Goal: Task Accomplishment & Management: Manage account settings

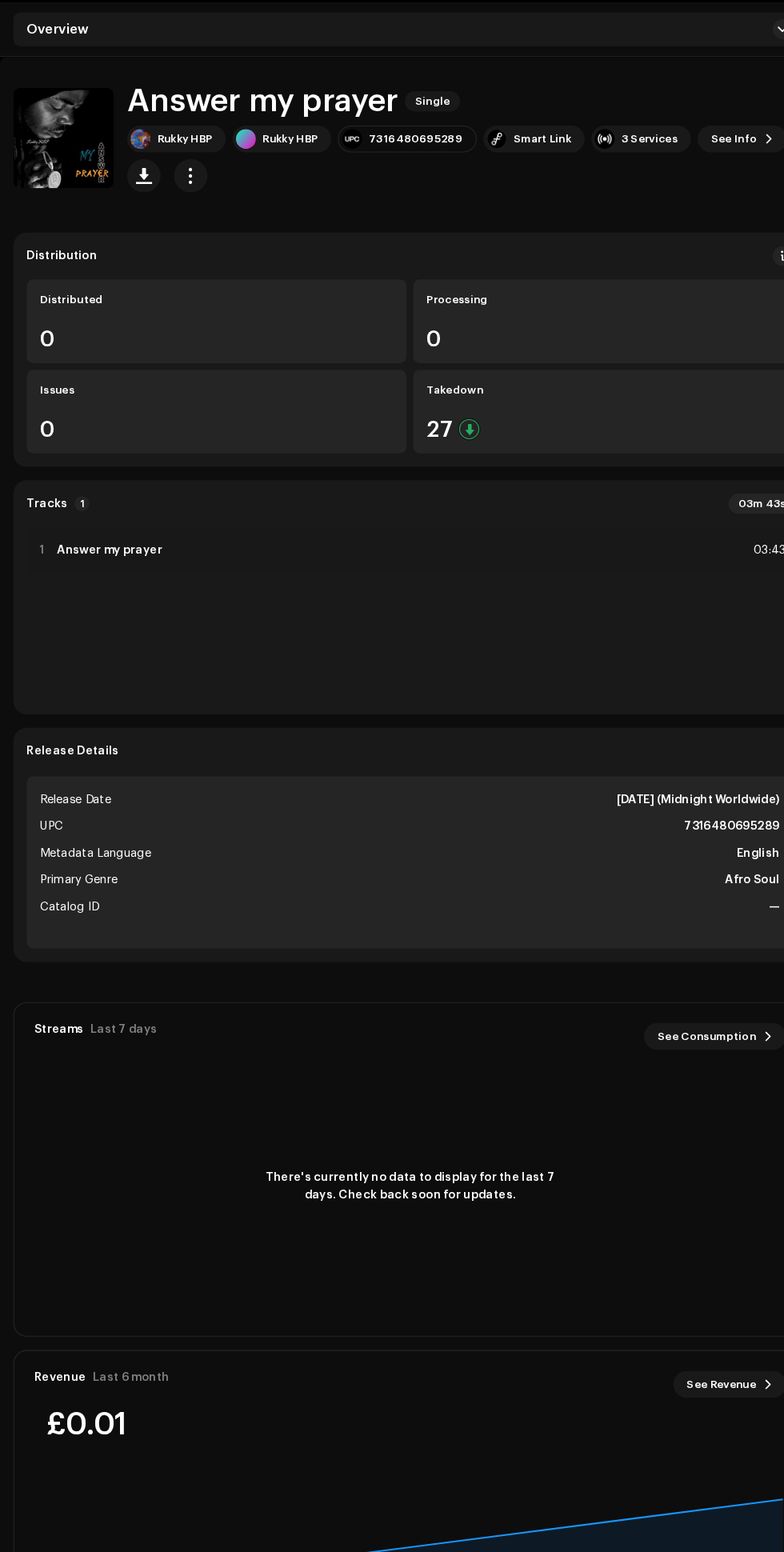
click at [693, 192] on span "See Info" at bounding box center [701, 187] width 44 height 32
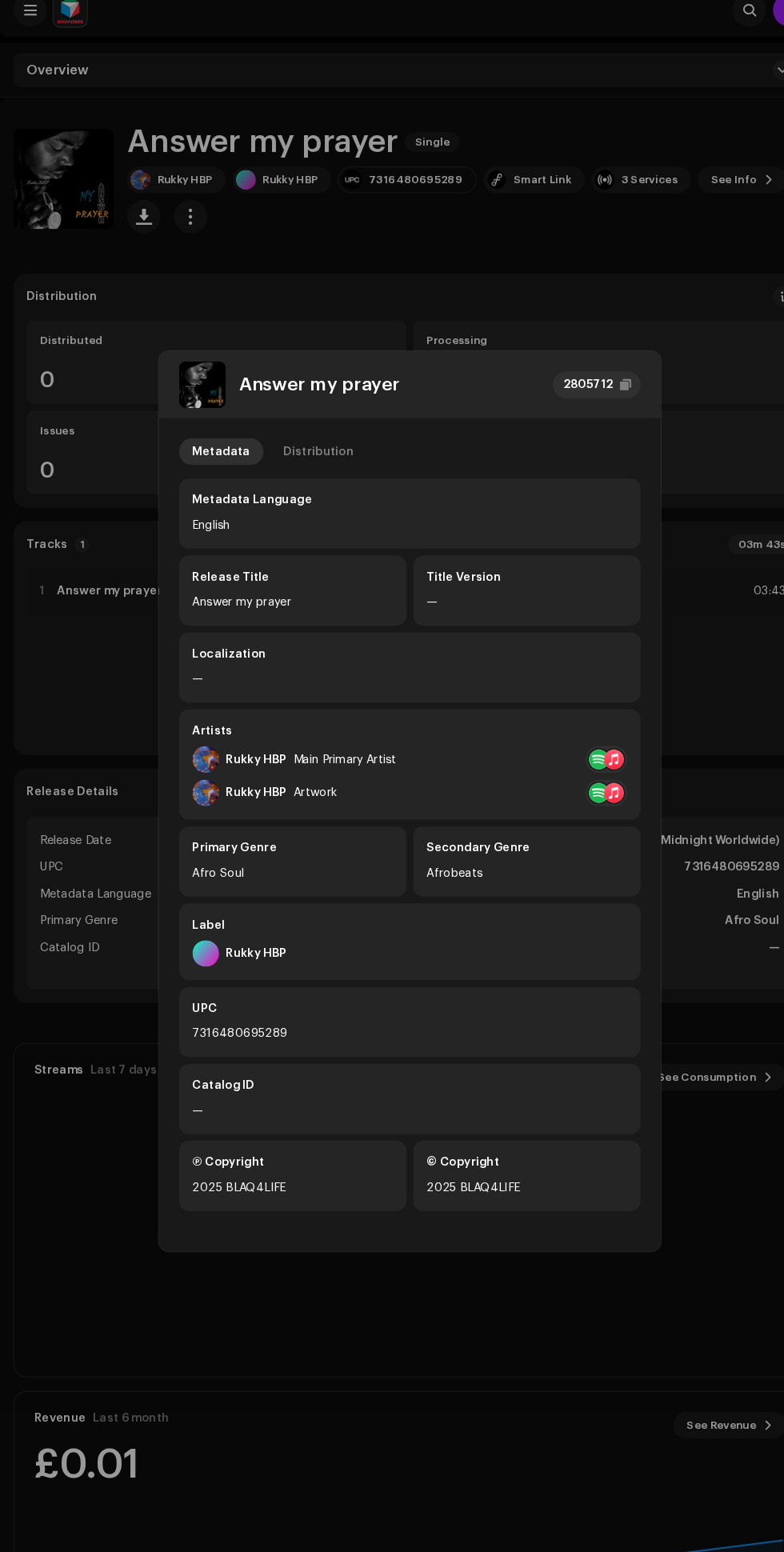
scroll to position [7, 0]
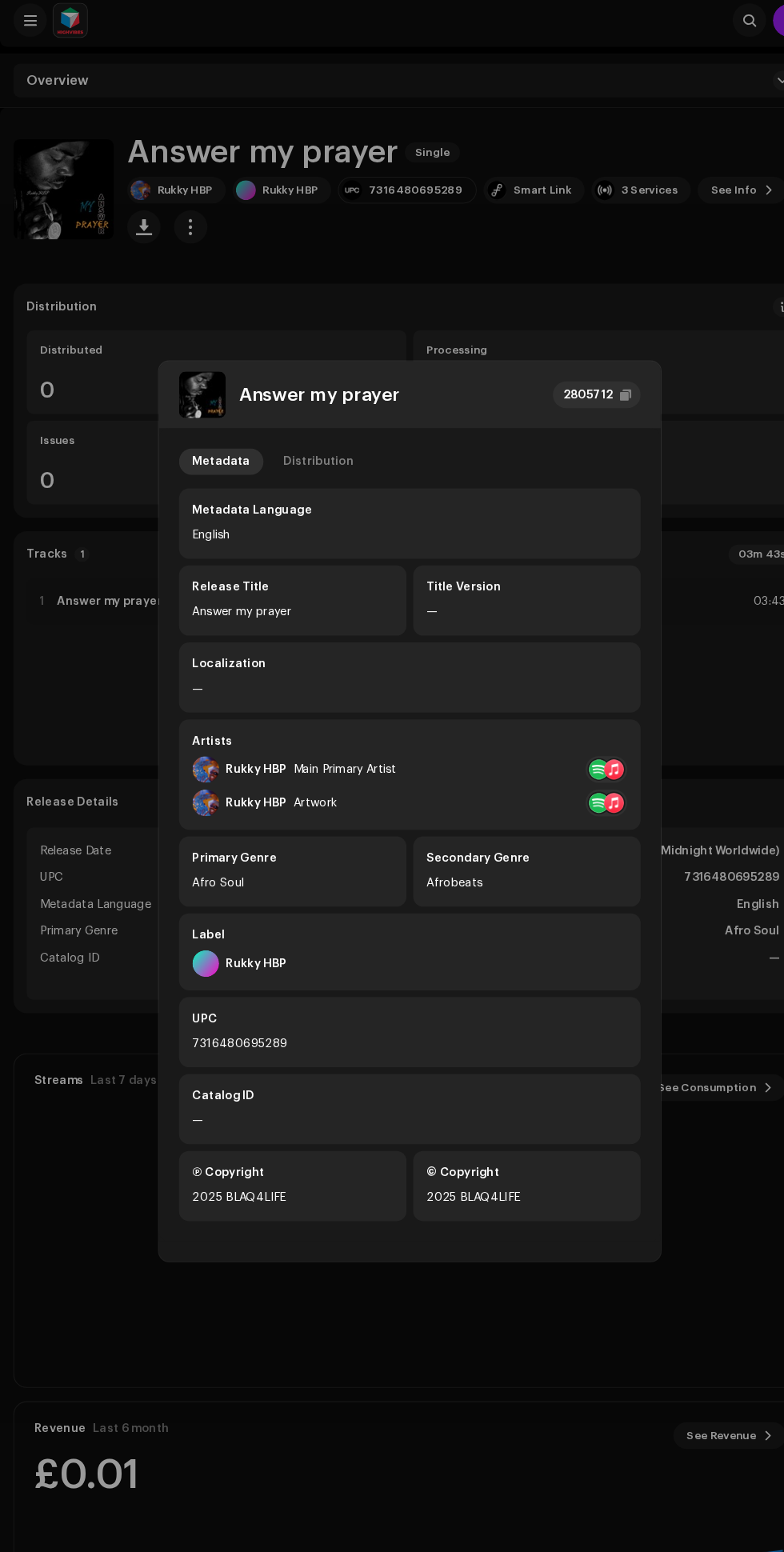
click at [291, 454] on div "Distribution" at bounding box center [305, 441] width 67 height 25
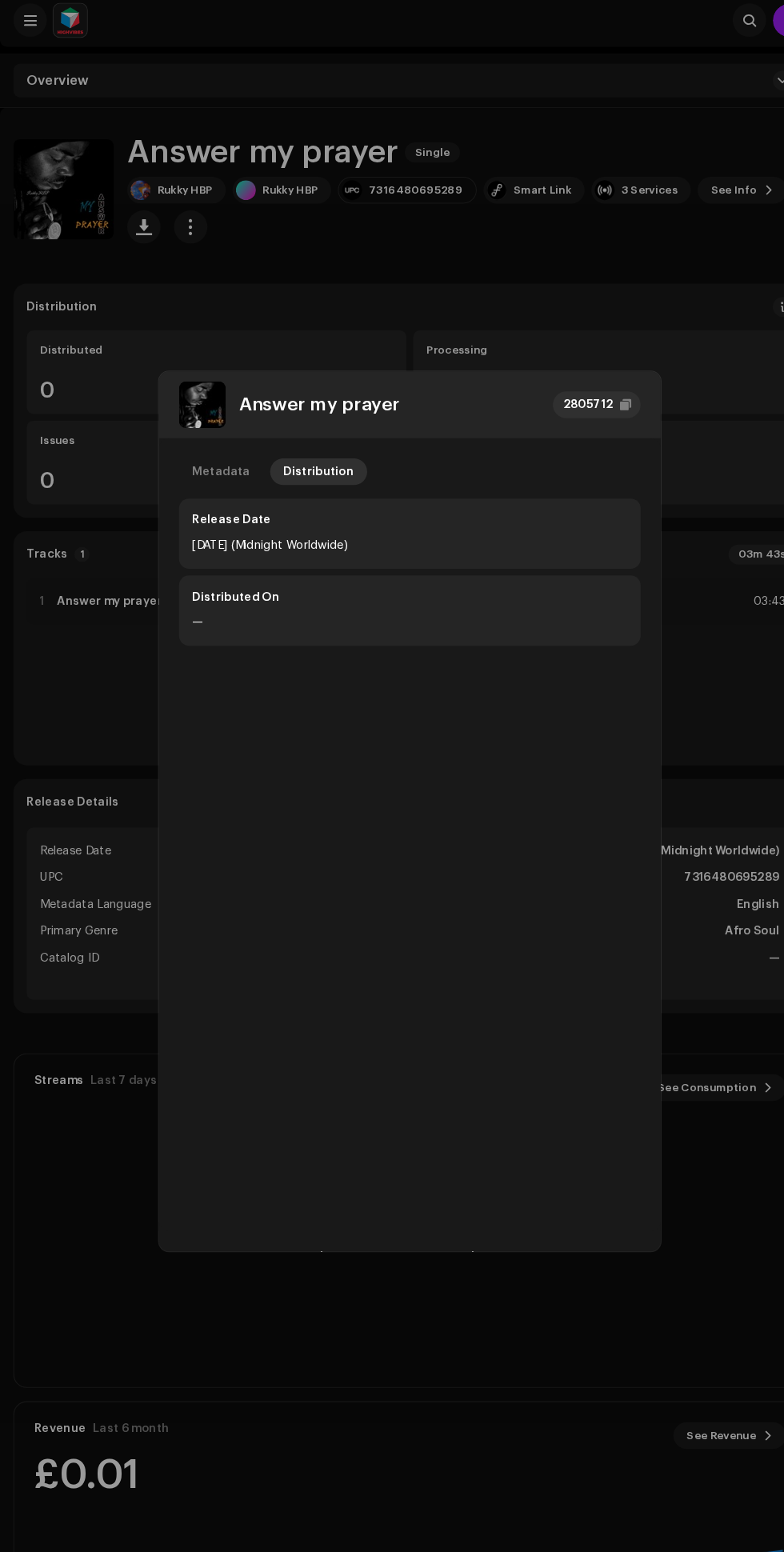
click at [212, 464] on div "Metadata" at bounding box center [211, 450] width 55 height 25
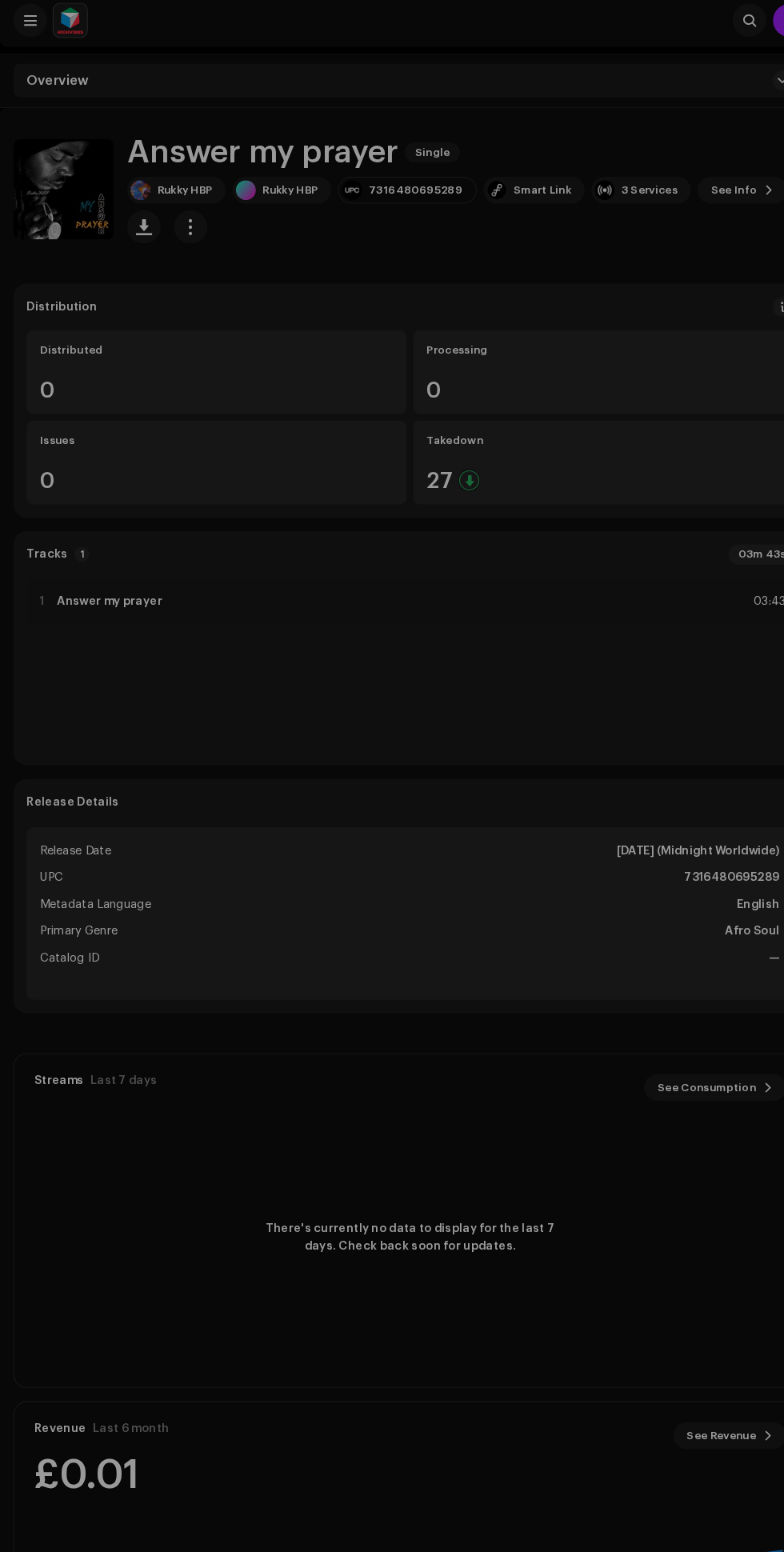
click at [605, 363] on div "Answer my prayer 2805712 Metadata Distribution Metadata Language English Releas…" at bounding box center [392, 776] width 784 height 1552
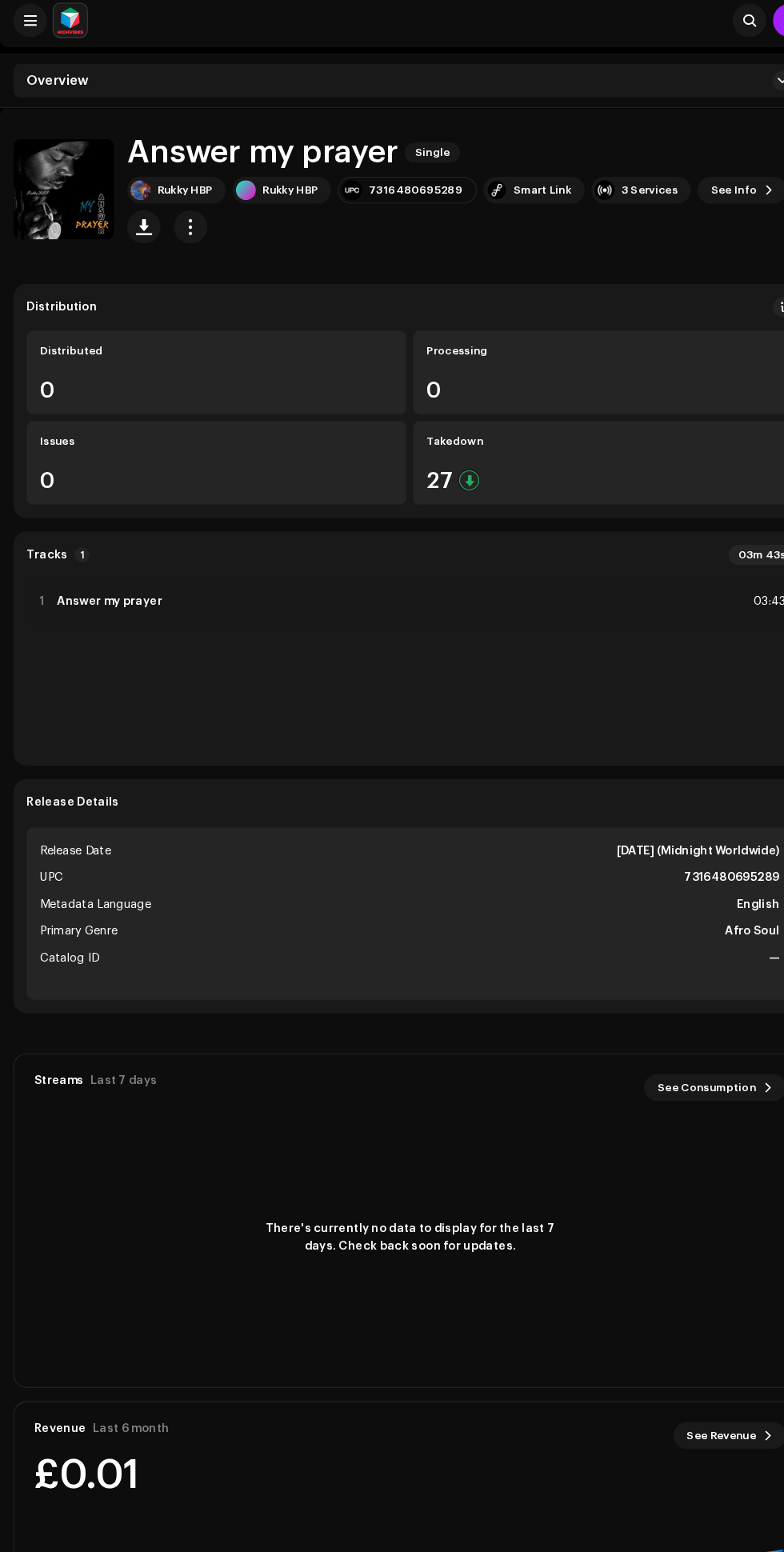
click at [182, 222] on span "button" at bounding box center [183, 217] width 15 height 13
click at [187, 289] on span "Edit" at bounding box center [190, 288] width 21 height 13
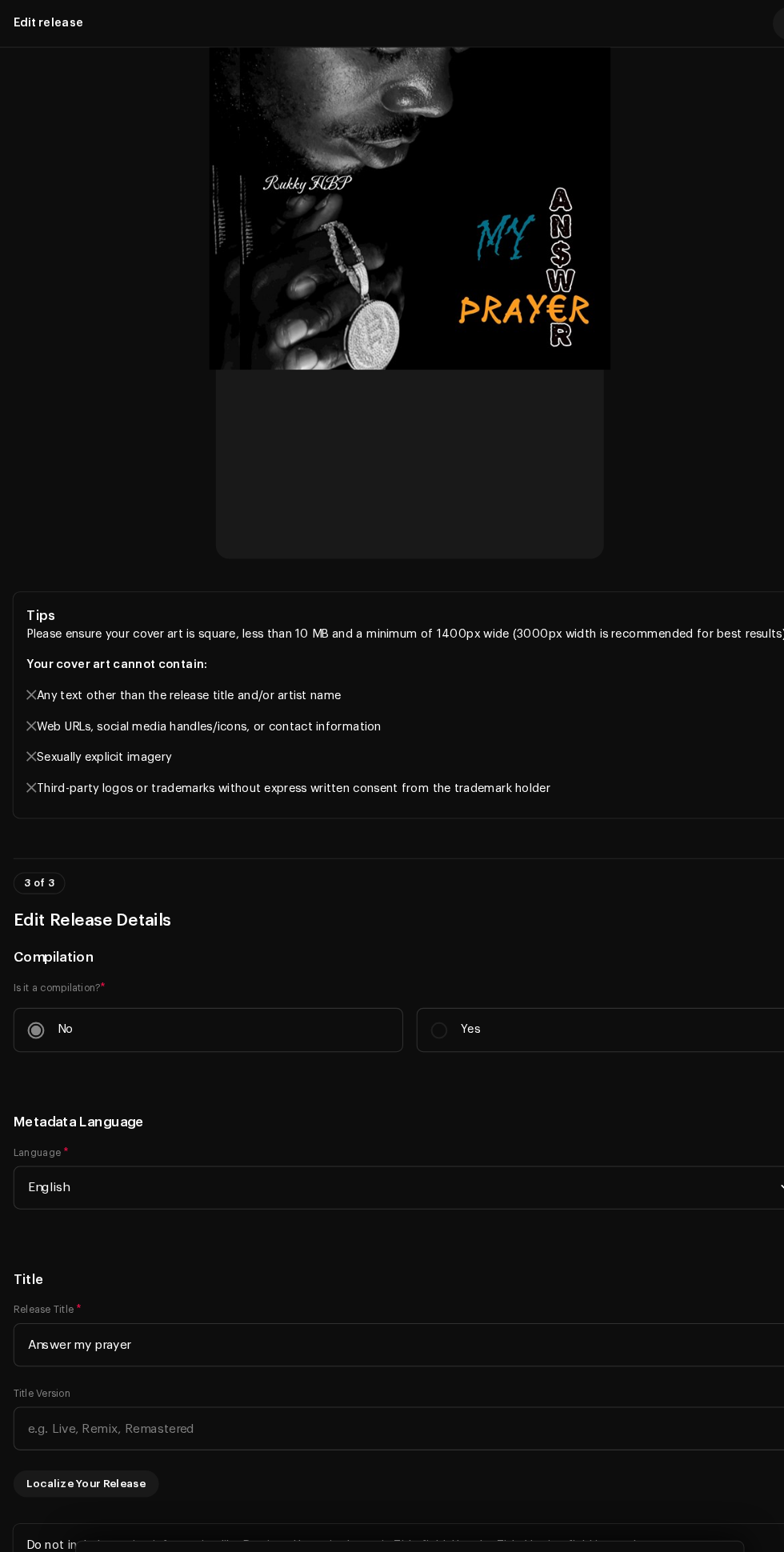
scroll to position [677, 0]
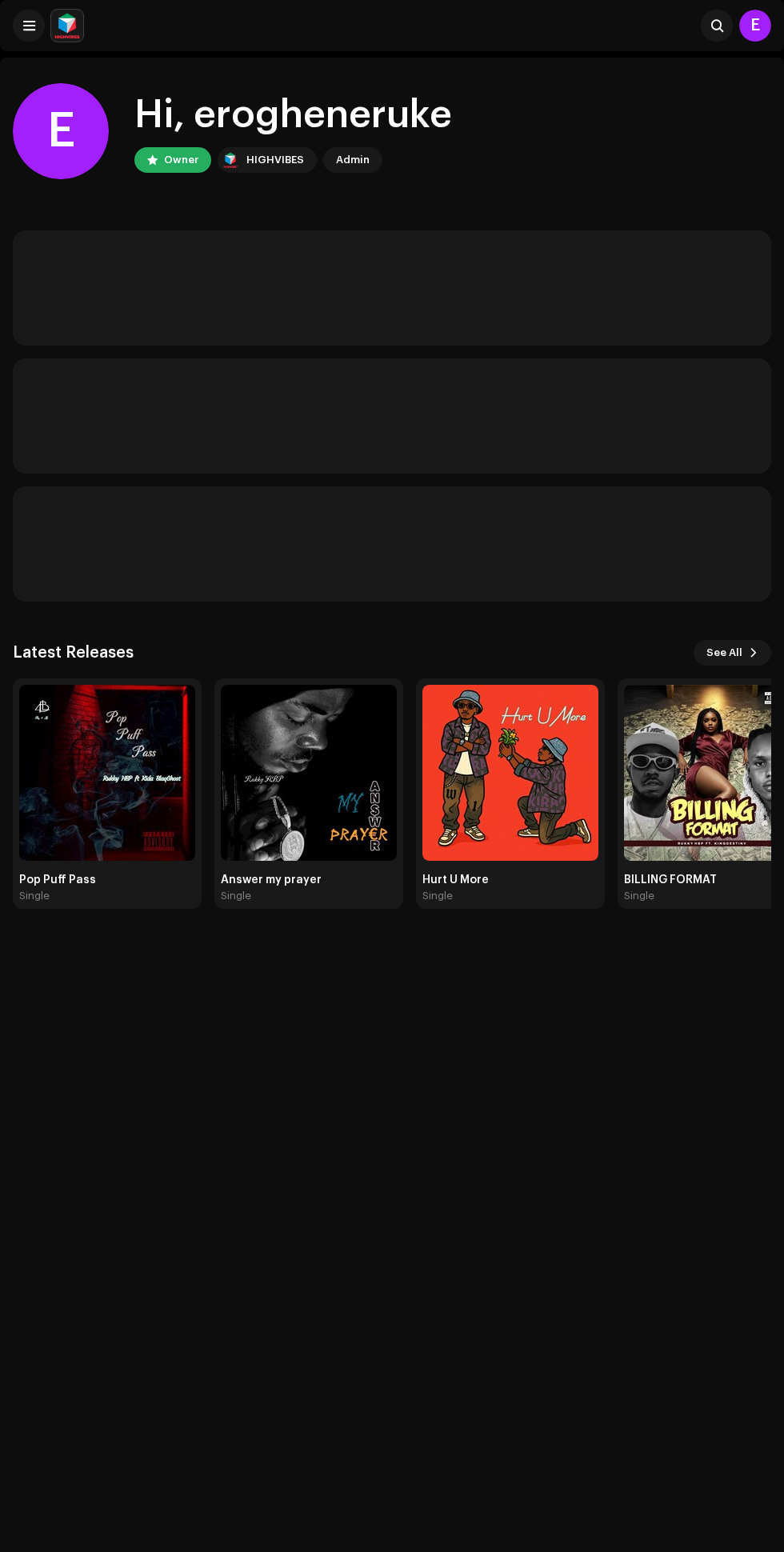
click at [324, 801] on img at bounding box center [309, 772] width 176 height 176
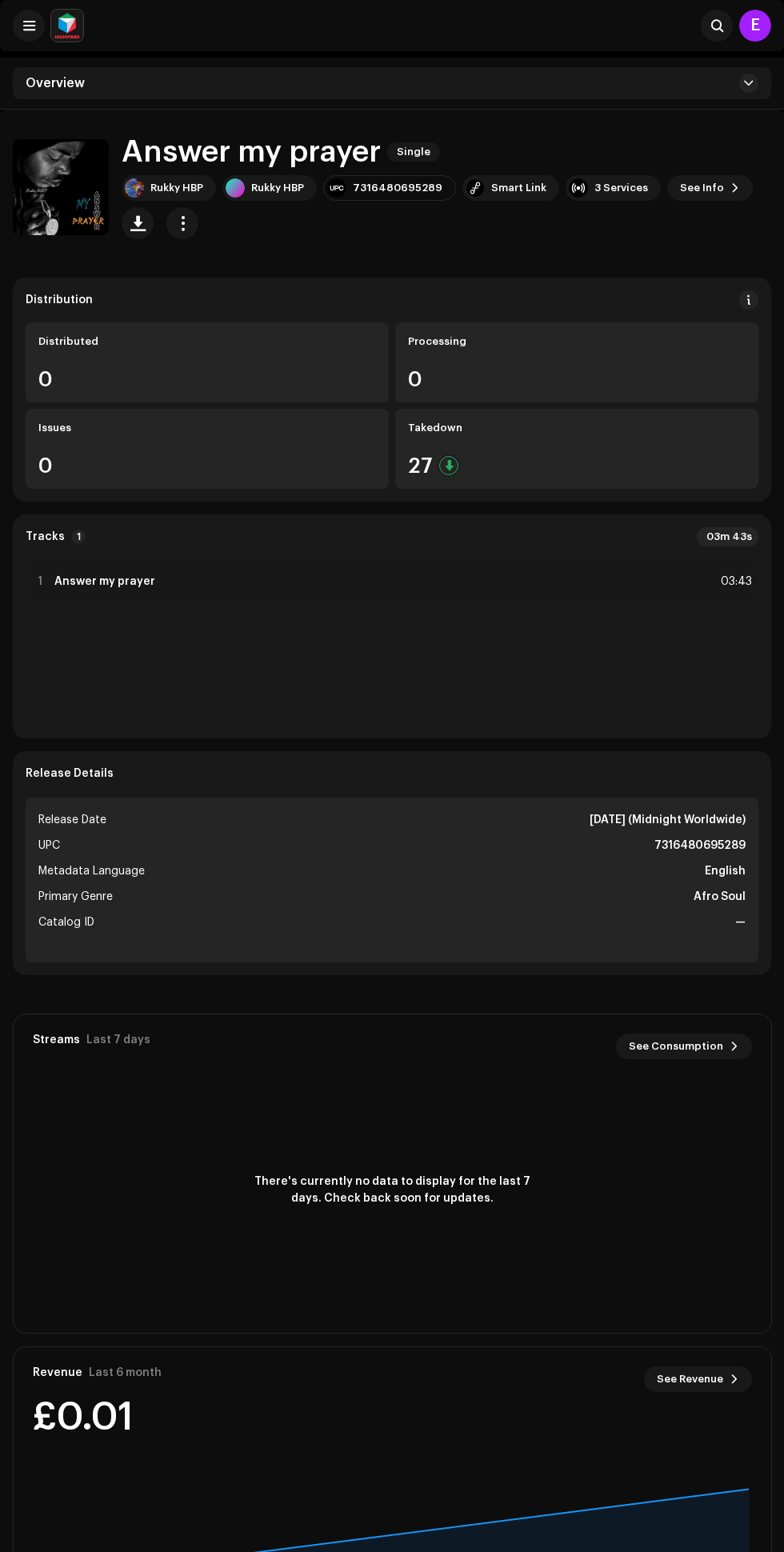
click at [749, 83] on span at bounding box center [749, 83] width 9 height 13
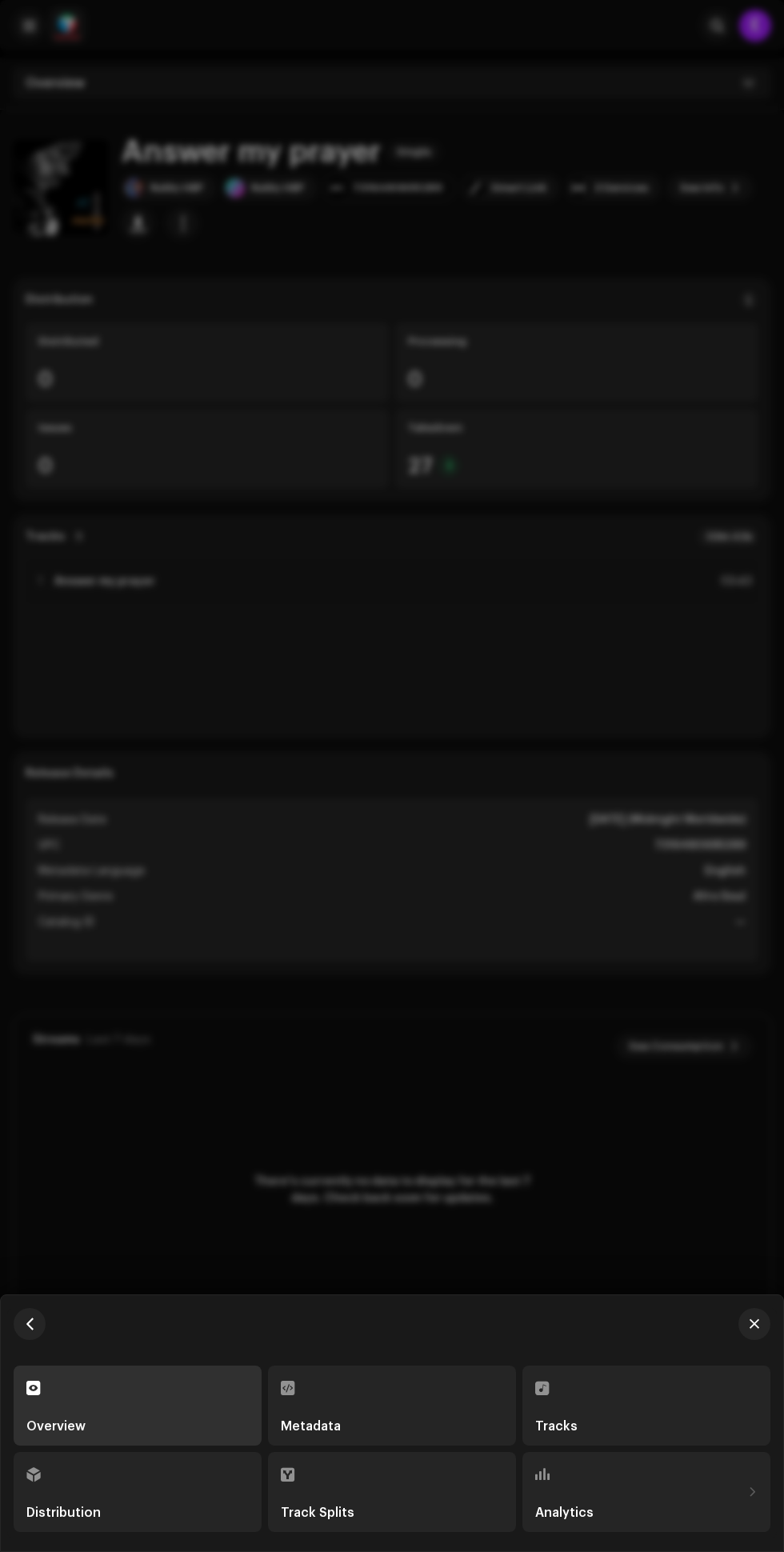
click at [642, 1425] on div "Tracks" at bounding box center [646, 1426] width 222 height 13
